Goal: Navigation & Orientation: Find specific page/section

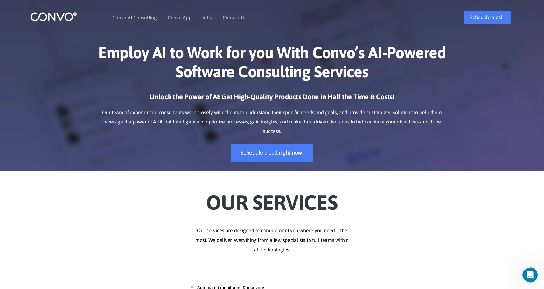
click at [199, 203] on h2 "Our Services" at bounding box center [271, 199] width 353 height 36
click at [148, 20] on li "Convo AI Consulting" at bounding box center [134, 17] width 44 height 27
click at [148, 18] on link "Convo AI Consulting" at bounding box center [134, 17] width 44 height 5
